Goal: Obtain resource: Obtain resource

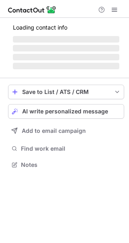
scroll to position [4, 4]
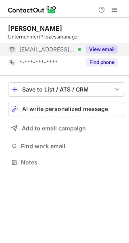
click at [109, 48] on button "View email" at bounding box center [102, 49] width 32 height 8
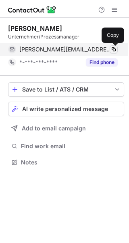
click at [114, 48] on span at bounding box center [114, 49] width 6 height 6
click at [114, 53] on button at bounding box center [114, 49] width 8 height 8
click at [114, 48] on span at bounding box center [114, 49] width 6 height 6
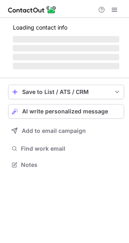
scroll to position [163, 129]
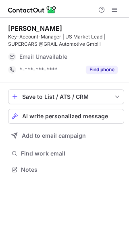
scroll to position [163, 129]
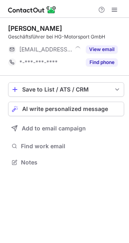
scroll to position [4, 4]
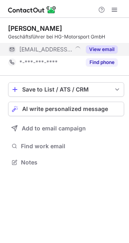
click at [108, 45] on button "View email" at bounding box center [102, 49] width 32 height 8
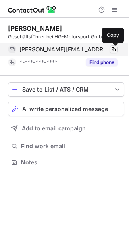
click at [115, 50] on span at bounding box center [114, 49] width 6 height 6
click at [115, 49] on span at bounding box center [114, 49] width 6 height 6
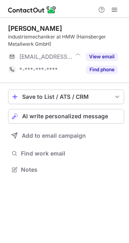
scroll to position [163, 129]
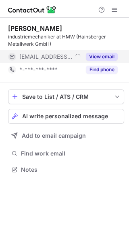
click at [101, 53] on button "View email" at bounding box center [102, 57] width 32 height 8
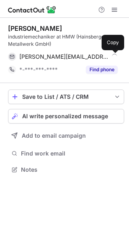
click at [114, 57] on span at bounding box center [114, 56] width 6 height 6
